Goal: Obtain resource: Download file/media

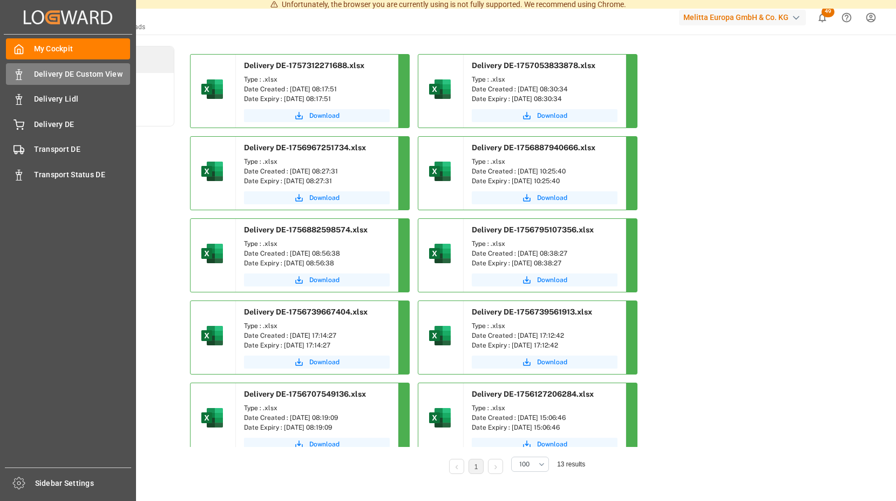
click at [82, 75] on span "Delivery DE Custom View" at bounding box center [82, 74] width 97 height 11
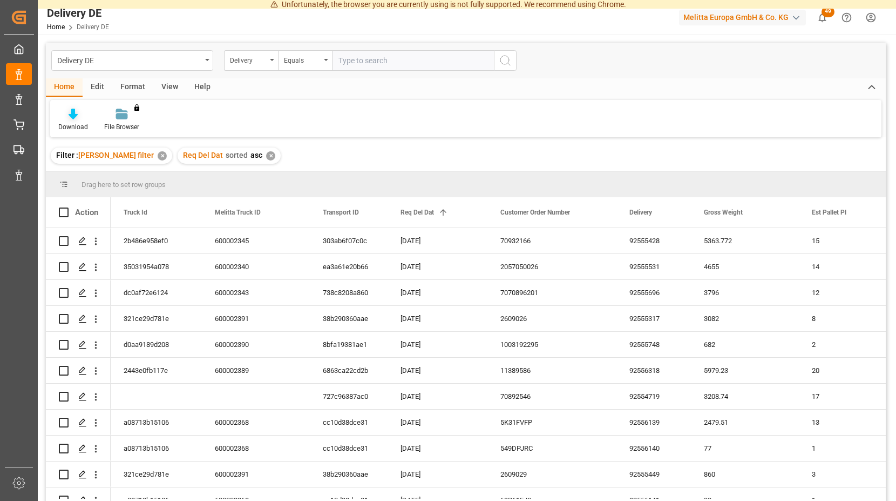
click at [69, 114] on div at bounding box center [73, 113] width 30 height 11
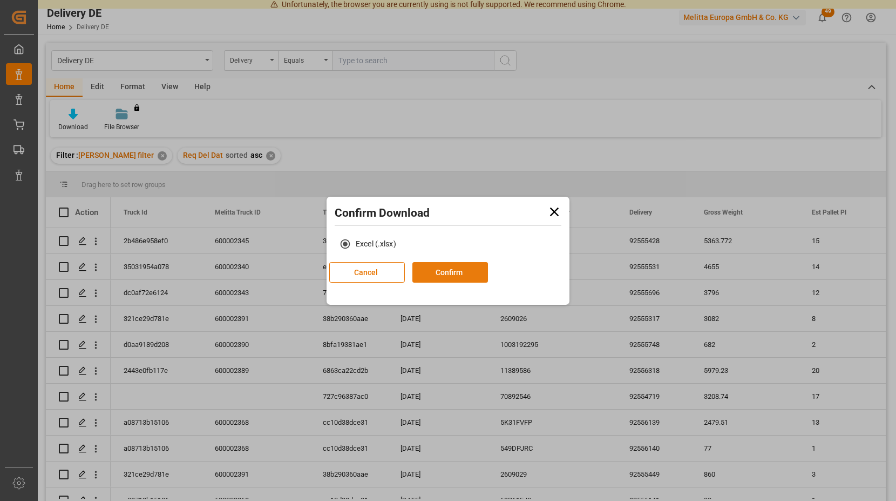
click at [488, 271] on button "Confirm" at bounding box center [451, 272] width 76 height 21
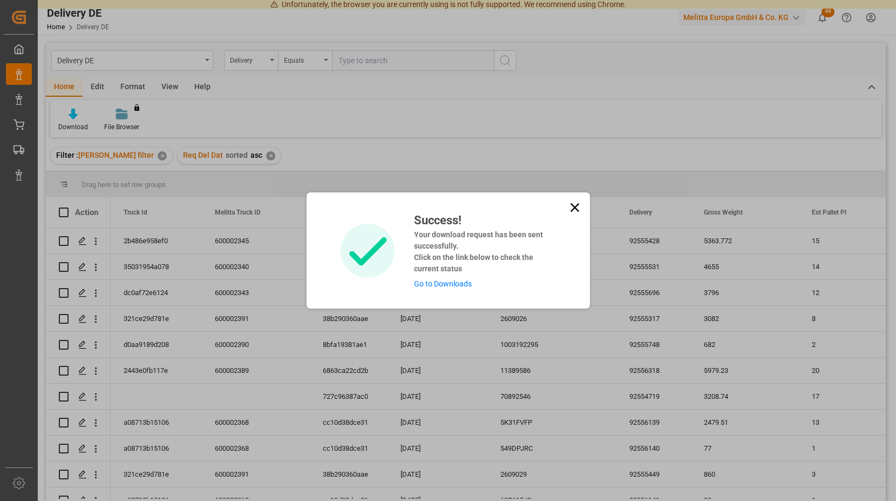
click at [435, 285] on link "Go to Downloads" at bounding box center [443, 283] width 58 height 9
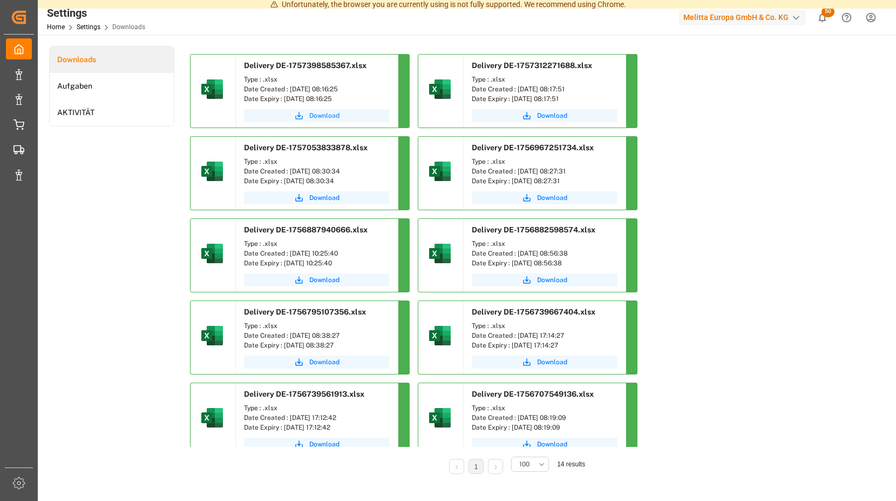
click at [323, 114] on span "Download" at bounding box center [324, 116] width 30 height 10
